Goal: Find specific page/section: Find specific page/section

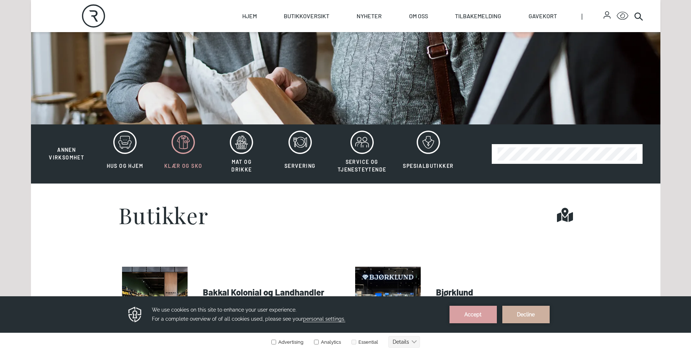
click at [181, 149] on icon at bounding box center [183, 141] width 23 height 23
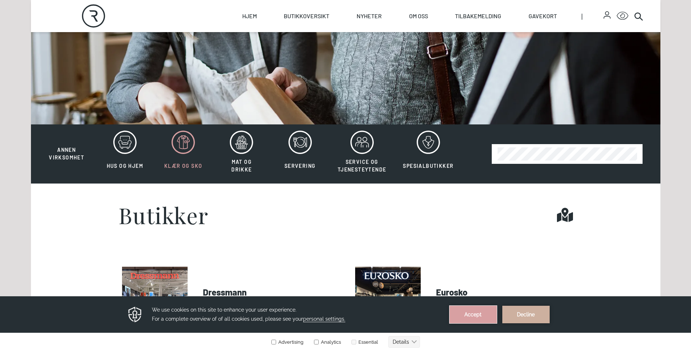
click at [463, 313] on button "Accept" at bounding box center [473, 313] width 47 height 17
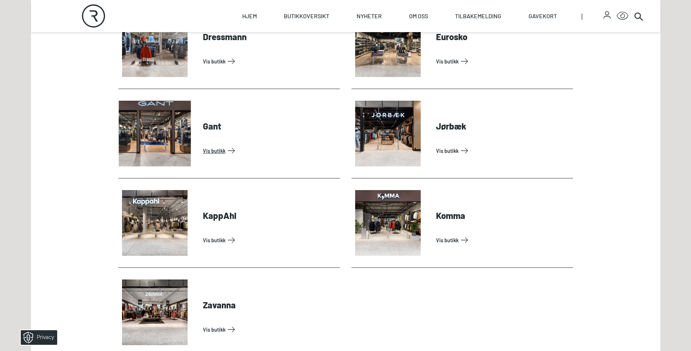
scroll to position [364, 0]
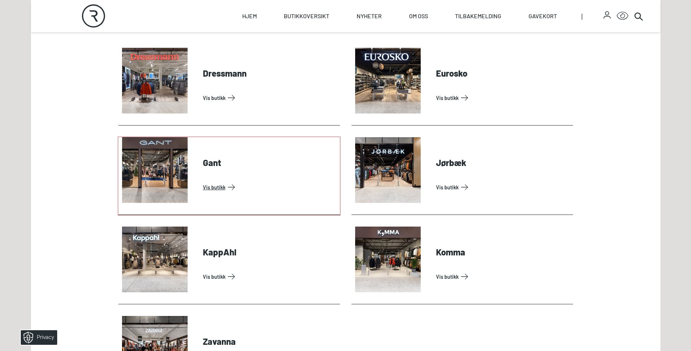
click at [203, 181] on link "Vis butikk" at bounding box center [270, 187] width 134 height 12
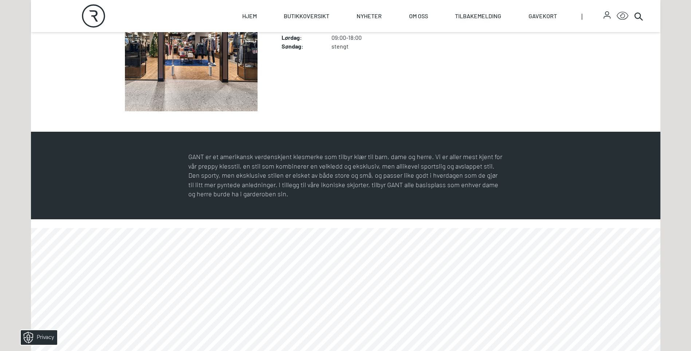
scroll to position [130, 0]
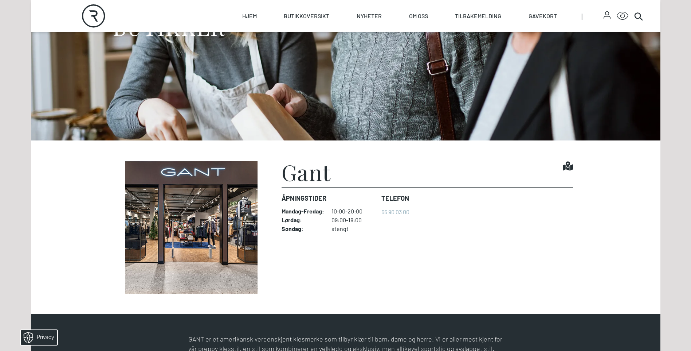
drag, startPoint x: 205, startPoint y: 197, endPoint x: 200, endPoint y: 207, distance: 10.9
click at [205, 197] on img at bounding box center [191, 227] width 146 height 133
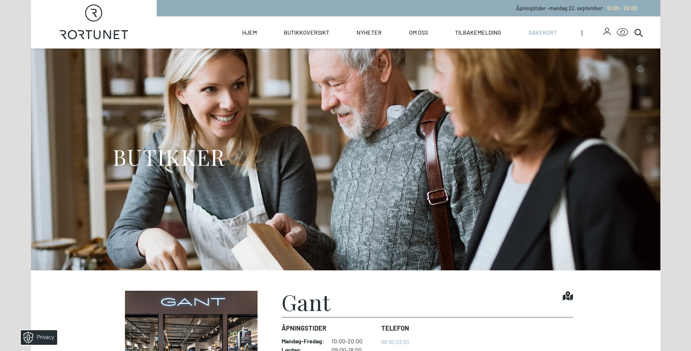
click at [540, 31] on link "Gavekort" at bounding box center [543, 32] width 28 height 32
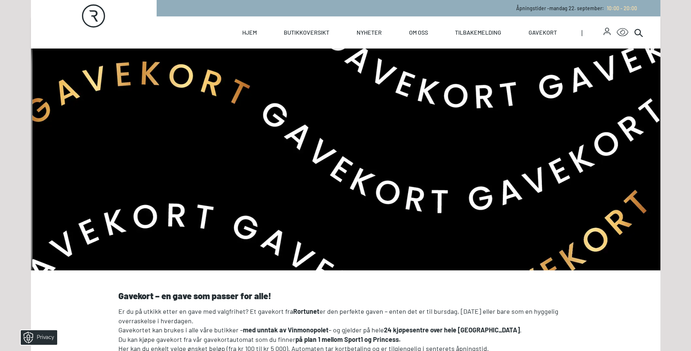
scroll to position [182, 0]
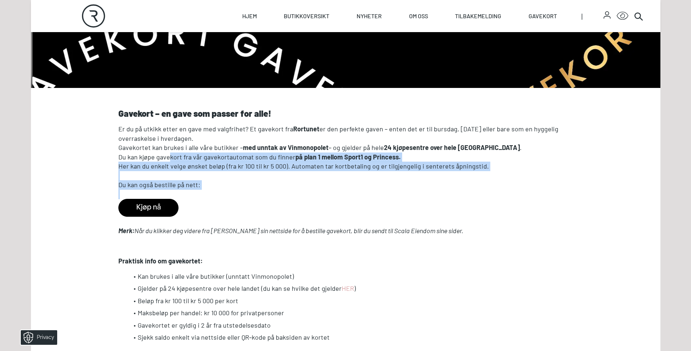
drag, startPoint x: 167, startPoint y: 158, endPoint x: 127, endPoint y: 191, distance: 51.6
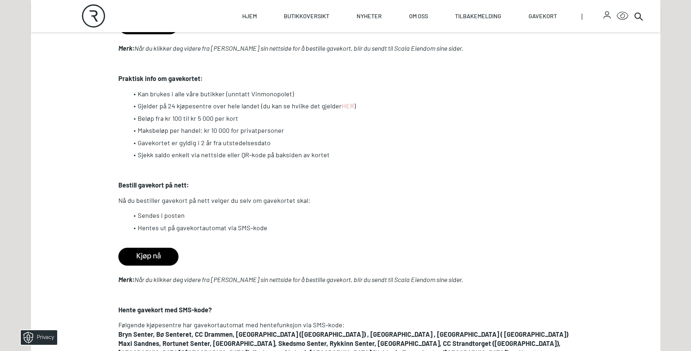
scroll to position [437, 0]
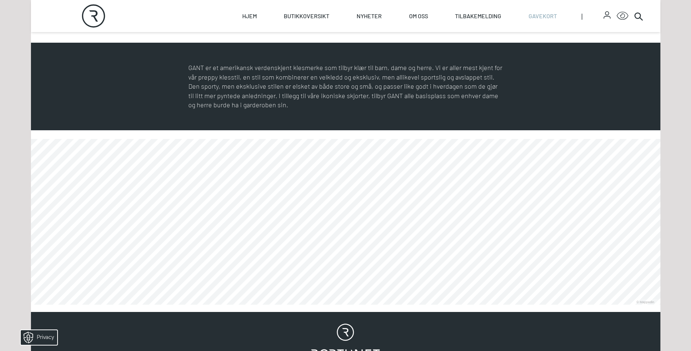
scroll to position [146, 0]
